Goal: Communication & Community: Share content

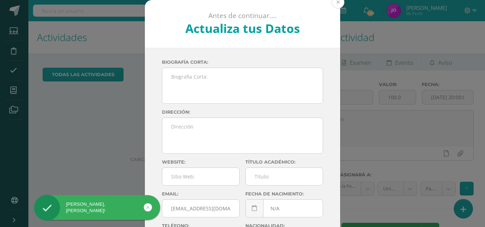
click at [334, 4] on button at bounding box center [337, 2] width 13 height 13
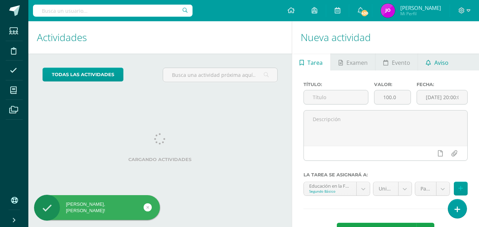
click at [444, 67] on span "Aviso" at bounding box center [442, 62] width 14 height 17
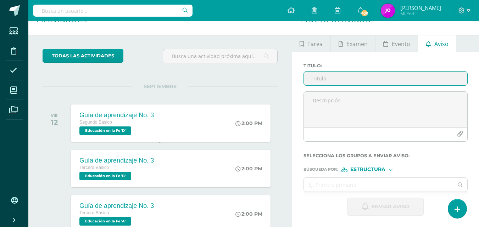
scroll to position [71, 0]
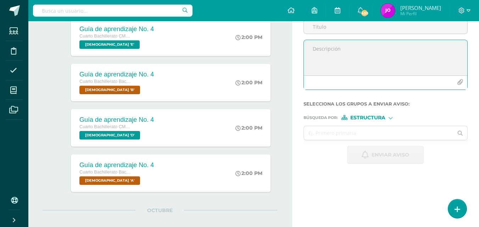
paste textarea "Buenas tardes, jóvenes: Les recuerdo que mañana continuamos con los estudiantes…"
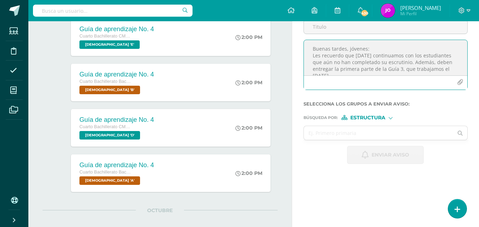
scroll to position [37, 0]
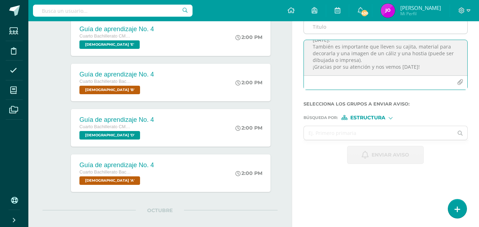
type textarea "Buenas tardes, jóvenes: Les recuerdo que mañana continuamos con los estudiantes…"
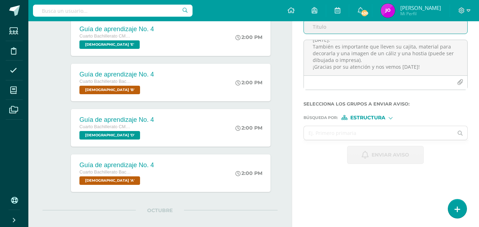
click at [324, 26] on input "Titulo :" at bounding box center [386, 27] width 164 height 14
type input "Guía 3"
click at [348, 135] on input "text" at bounding box center [379, 133] width 150 height 14
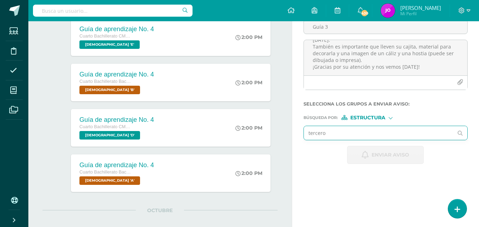
type input "tercero"
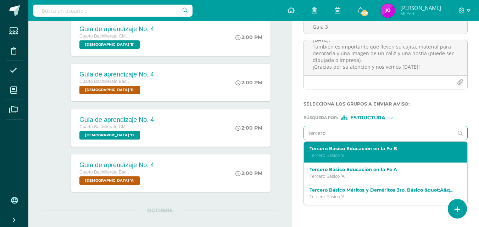
click at [365, 153] on p "Tercero Básico 'B'" at bounding box center [383, 156] width 146 height 6
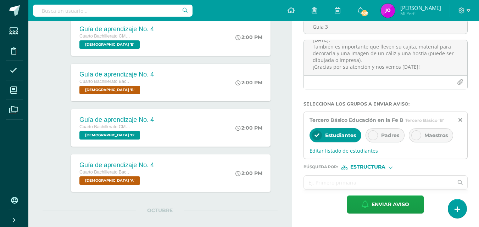
click at [348, 180] on input "text" at bounding box center [379, 183] width 150 height 14
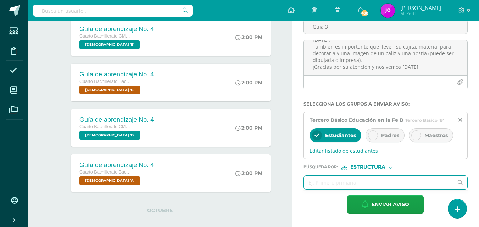
type input "j"
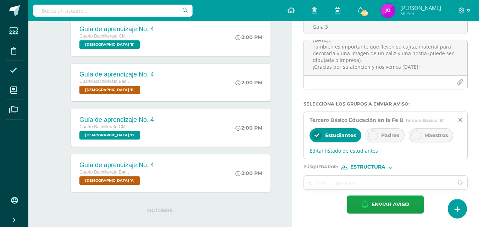
click at [358, 169] on span "Estructura" at bounding box center [368, 167] width 35 height 4
click at [364, 184] on span "Persona" at bounding box center [371, 186] width 26 height 4
click at [364, 183] on input "text" at bounding box center [379, 183] width 150 height 14
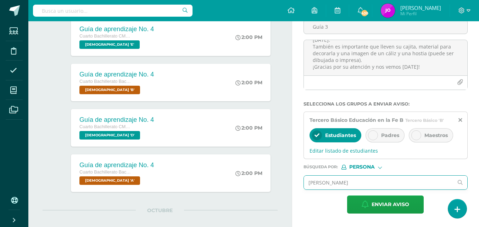
type input "jorge mario lemus vasquez"
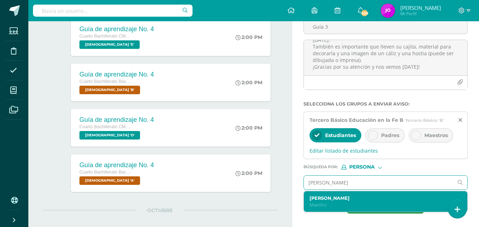
click at [367, 194] on div "Jorge Mario Lemus Vásquez Maestro" at bounding box center [386, 202] width 164 height 21
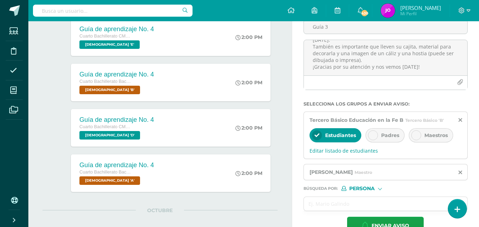
click at [370, 187] on span "Persona" at bounding box center [362, 189] width 26 height 4
click at [371, 194] on span "Estructura" at bounding box center [370, 197] width 57 height 9
click at [381, 221] on span "Enviar aviso" at bounding box center [391, 225] width 38 height 17
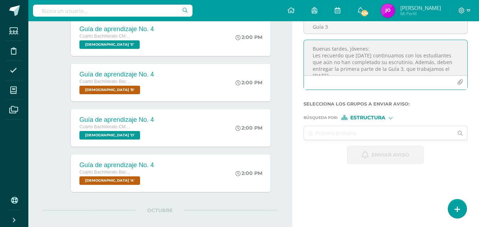
paste textarea "que aún no han completado su escrutinio. Además, los que están pendientes deben…"
type textarea "Buenas tardes, jóvenes: Les recuerdo que mañana continuamos con los que aún no …"
click at [336, 28] on input "Guía 3" at bounding box center [386, 27] width 164 height 14
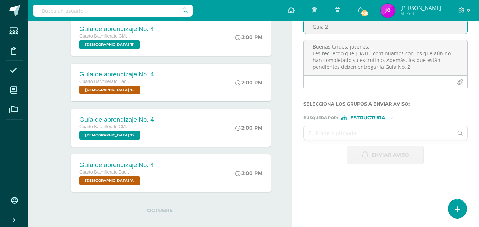
type input "Guía 2"
click at [383, 136] on input "text" at bounding box center [379, 133] width 150 height 14
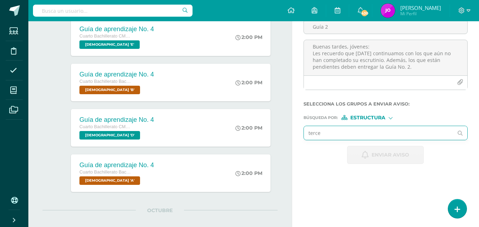
type input "tercer"
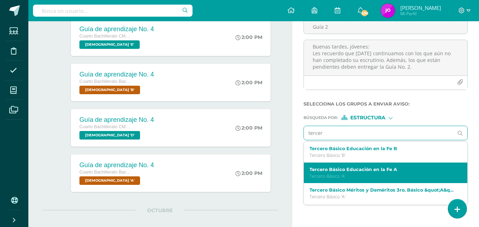
click at [374, 165] on div "Tercero Básico Educación en la Fe A Tercero Básico 'A'" at bounding box center [386, 173] width 164 height 21
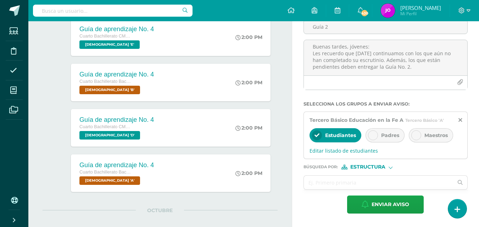
click at [359, 165] on span "Estructura" at bounding box center [368, 167] width 35 height 4
click at [367, 184] on span "Persona" at bounding box center [371, 186] width 26 height 4
click at [326, 186] on input "text" at bounding box center [379, 183] width 150 height 14
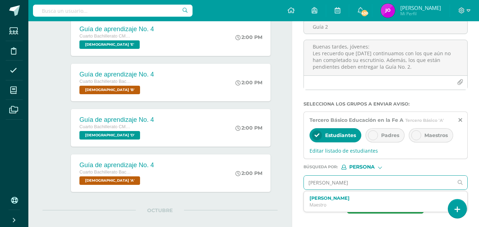
type input "jorge mario lemus vasquez"
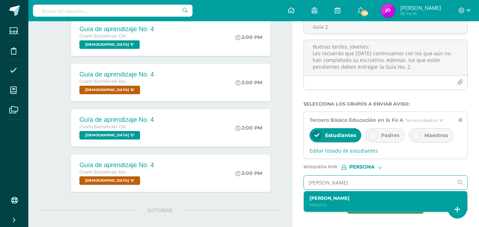
click at [331, 197] on label "Jorge Mario Lemus Vásquez" at bounding box center [383, 198] width 146 height 5
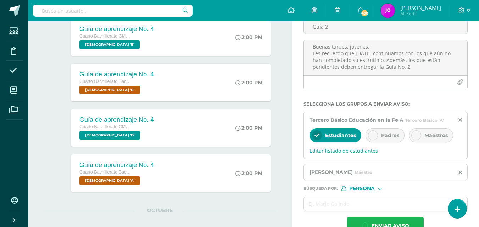
click at [387, 219] on span "Enviar aviso" at bounding box center [391, 225] width 38 height 17
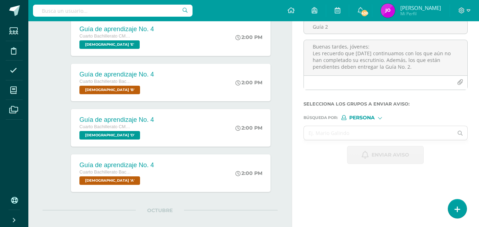
scroll to position [0, 0]
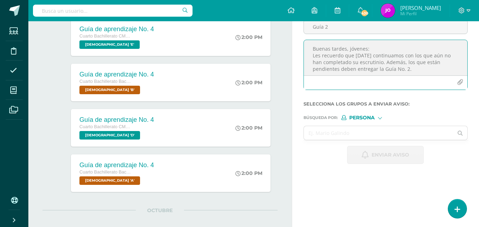
paste textarea "tendremos un pequeño compartir durante nuestra clase, pero deben presentarse pr…"
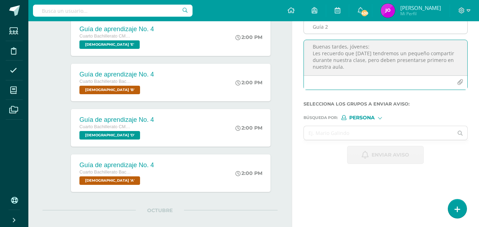
type textarea "Buenas tardes, jóvenes: Les recuerdo que mañana tendremos un pequeño compartir …"
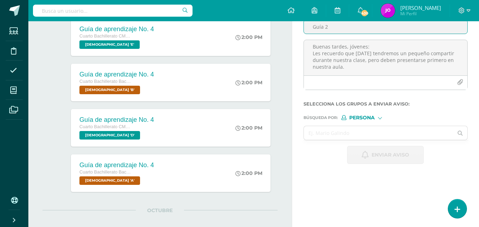
click at [355, 28] on input "Guía 2" at bounding box center [386, 27] width 164 height 14
type input "Clase de mañana"
click at [358, 119] on span "Persona" at bounding box center [362, 118] width 26 height 4
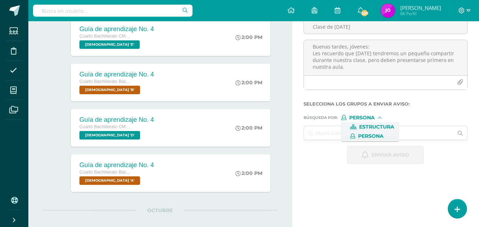
click at [368, 127] on span "Estructura" at bounding box center [376, 127] width 35 height 4
click at [347, 134] on input "text" at bounding box center [379, 133] width 150 height 14
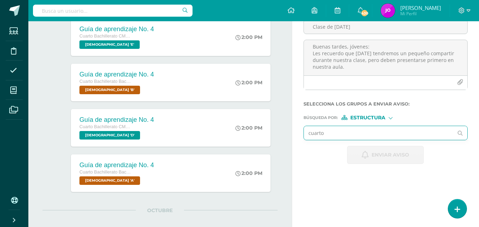
type input "cuarto"
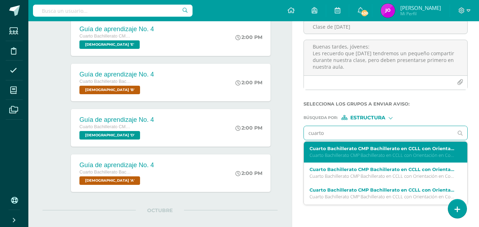
click at [343, 153] on p "Cuarto Bachillerato CMP Bachillerato en CCLL con Orientación en Computación 'C'" at bounding box center [383, 156] width 146 height 6
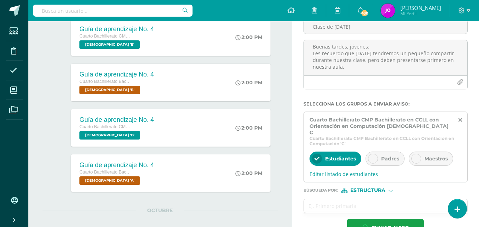
click at [334, 199] on input "text" at bounding box center [379, 206] width 150 height 14
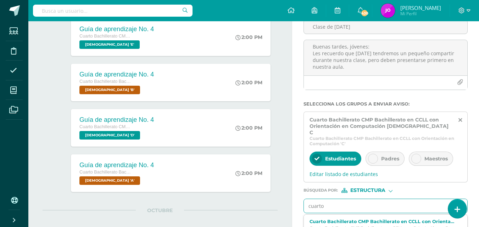
type input "cuarto"
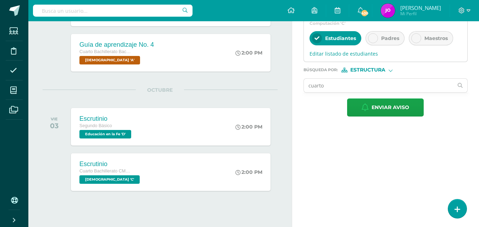
scroll to position [193, 0]
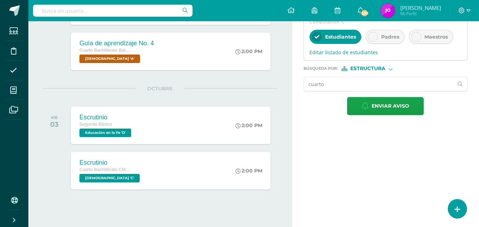
click at [372, 77] on input "cuarto" at bounding box center [379, 84] width 150 height 14
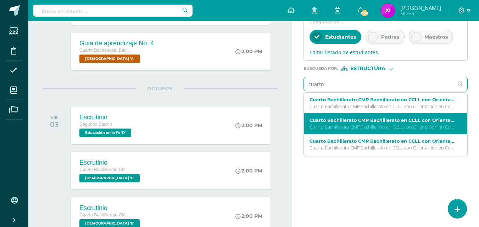
click at [361, 118] on label "Cuarto Bachillerato CMP Bachillerato en CCLL con Orientación en Computación Bib…" at bounding box center [383, 120] width 146 height 5
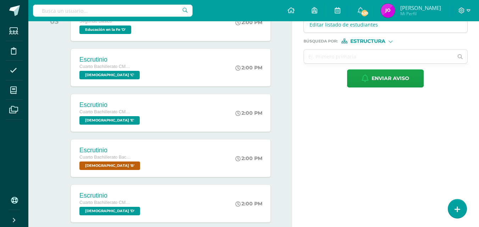
scroll to position [298, 0]
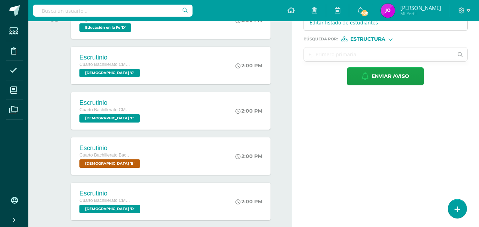
click at [396, 48] on input "text" at bounding box center [379, 55] width 150 height 14
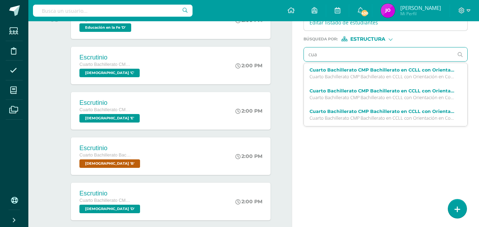
type input "cuat"
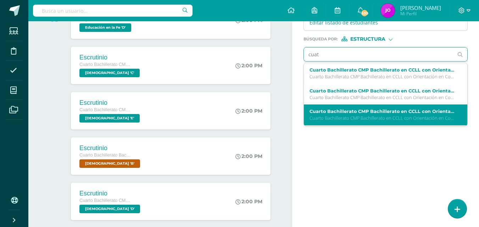
click at [385, 109] on label "Cuarto Bachillerato CMP Bachillerato en CCLL con Orientación en Computación Bib…" at bounding box center [383, 111] width 146 height 5
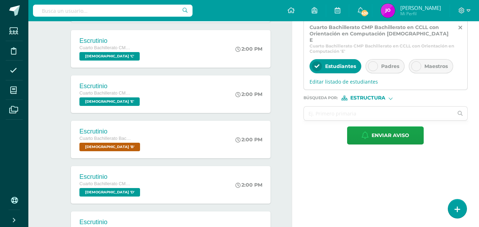
scroll to position [316, 0]
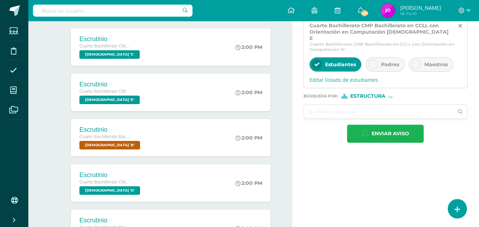
click at [388, 125] on span "Enviar aviso" at bounding box center [391, 133] width 38 height 17
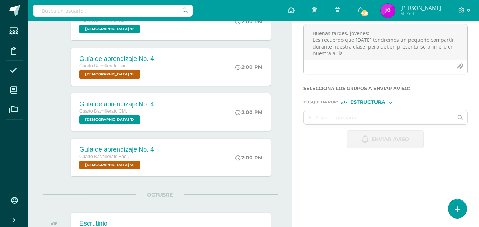
scroll to position [0, 0]
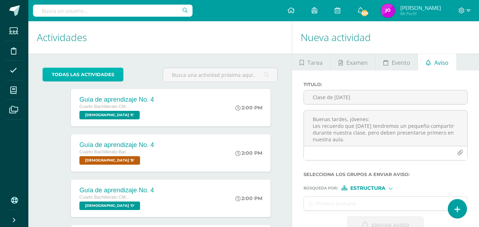
click at [87, 71] on link "todas las Actividades" at bounding box center [83, 75] width 81 height 14
